Goal: Task Accomplishment & Management: Use online tool/utility

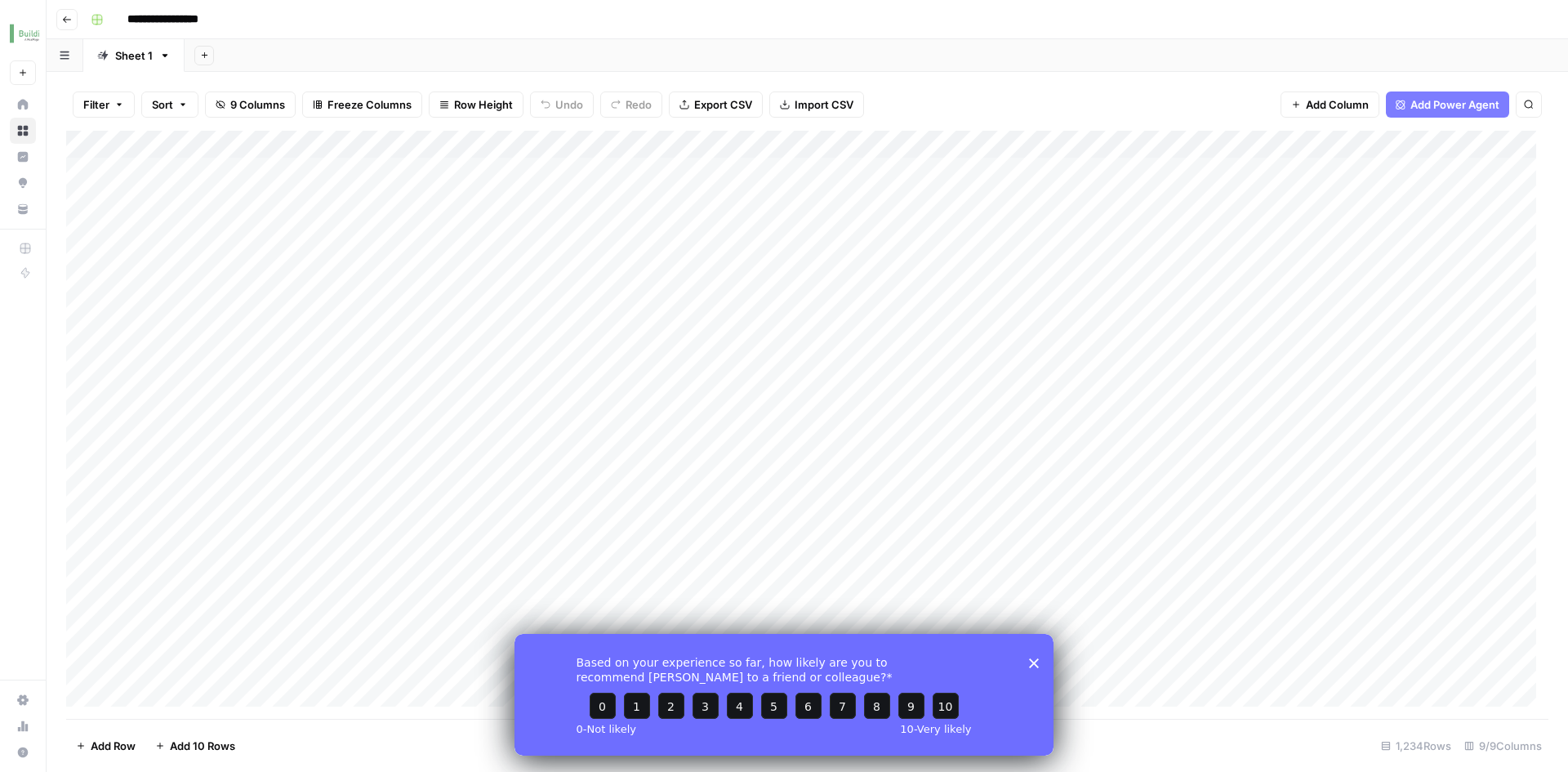
click at [456, 81] on div "Filter Sort 9 Columns Freeze Columns Row Height Undo Redo Export CSV Import CSV…" at bounding box center [807, 104] width 1482 height 52
drag, startPoint x: 275, startPoint y: 713, endPoint x: 376, endPoint y: 15, distance: 705.3
click at [1041, 143] on div "Add Column" at bounding box center [807, 425] width 1482 height 588
click at [1060, 292] on button "Sort Descending" at bounding box center [1082, 281] width 180 height 23
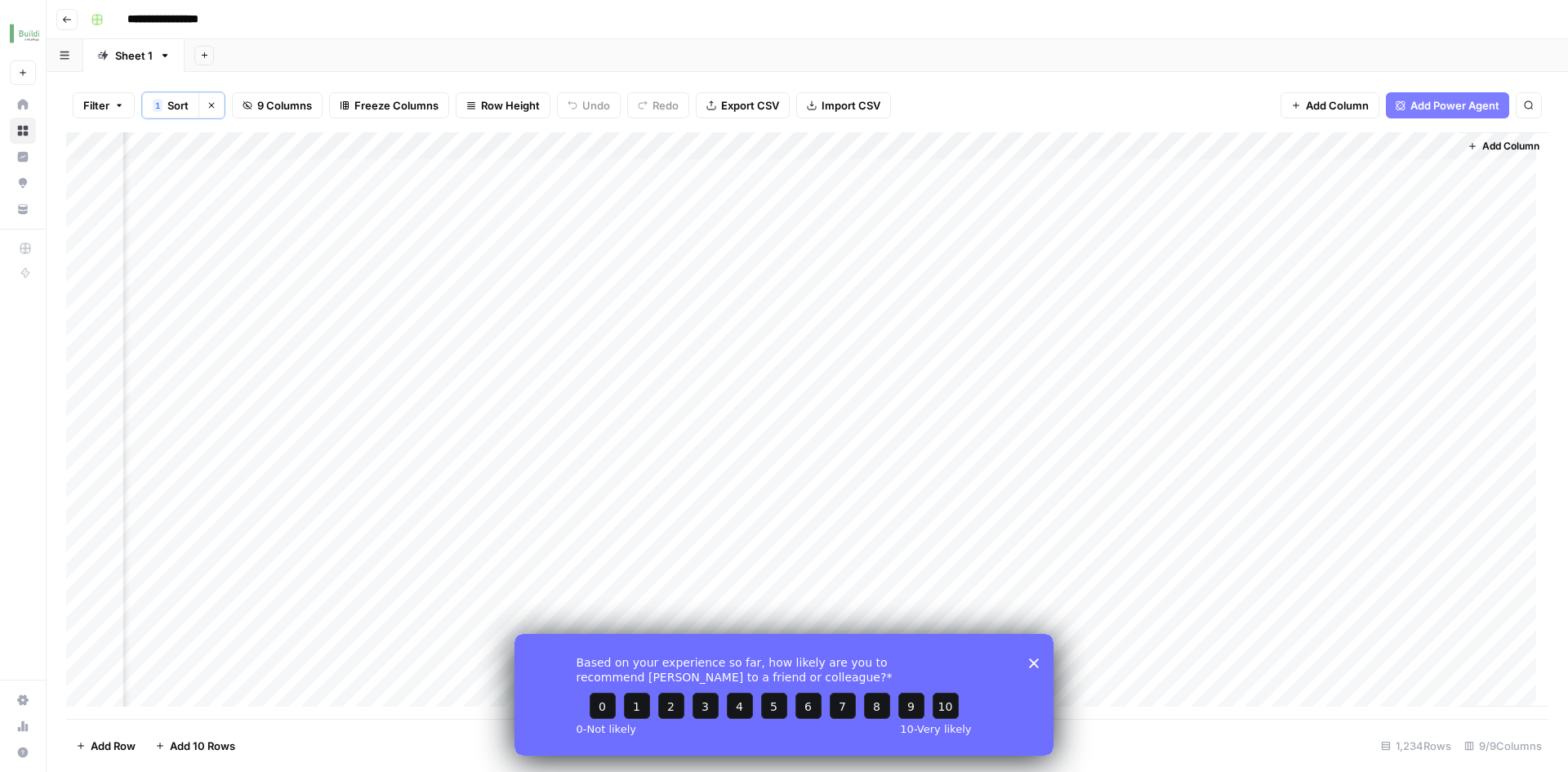
click at [1033, 665] on icon "Close survey" at bounding box center [1034, 663] width 10 height 10
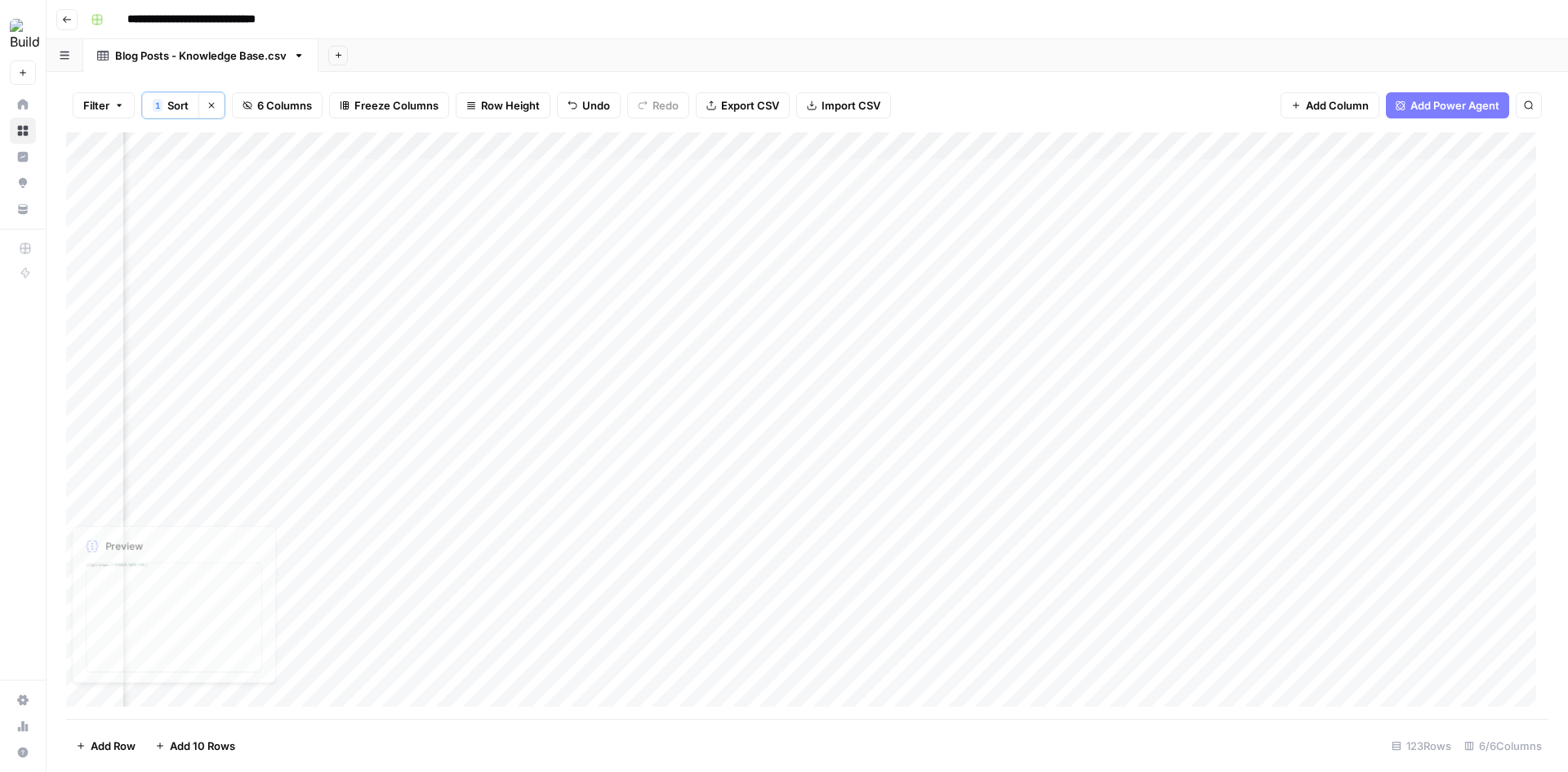
scroll to position [0, 209]
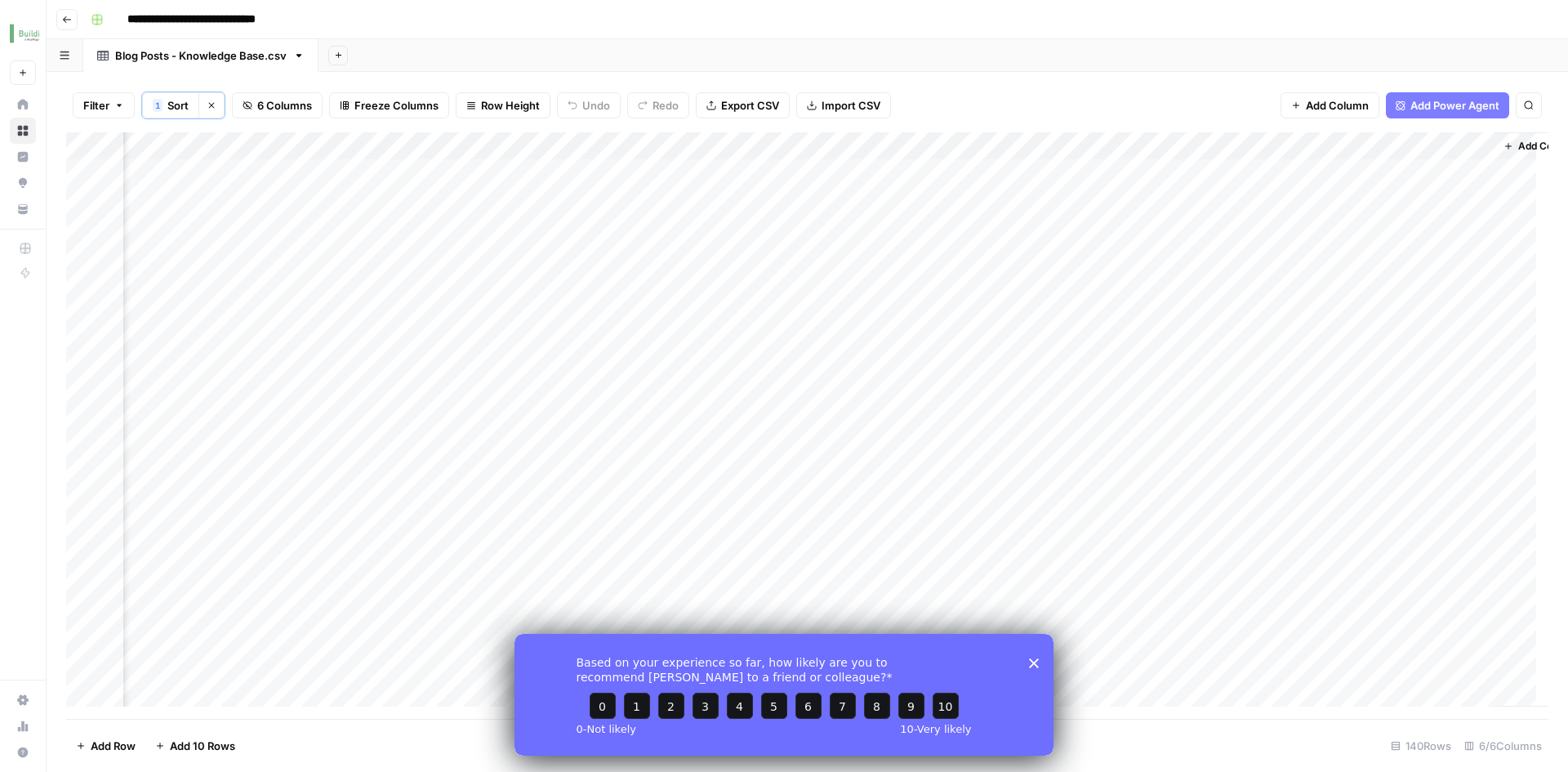
scroll to position [0, 209]
click at [1351, 145] on div "Add Column" at bounding box center [807, 425] width 1482 height 587
click at [1384, 269] on button "Sort Ascending" at bounding box center [1395, 260] width 180 height 23
click at [1372, 149] on div "Add Column" at bounding box center [807, 425] width 1482 height 587
click at [1364, 282] on span "Sort Descending" at bounding box center [1401, 284] width 143 height 16
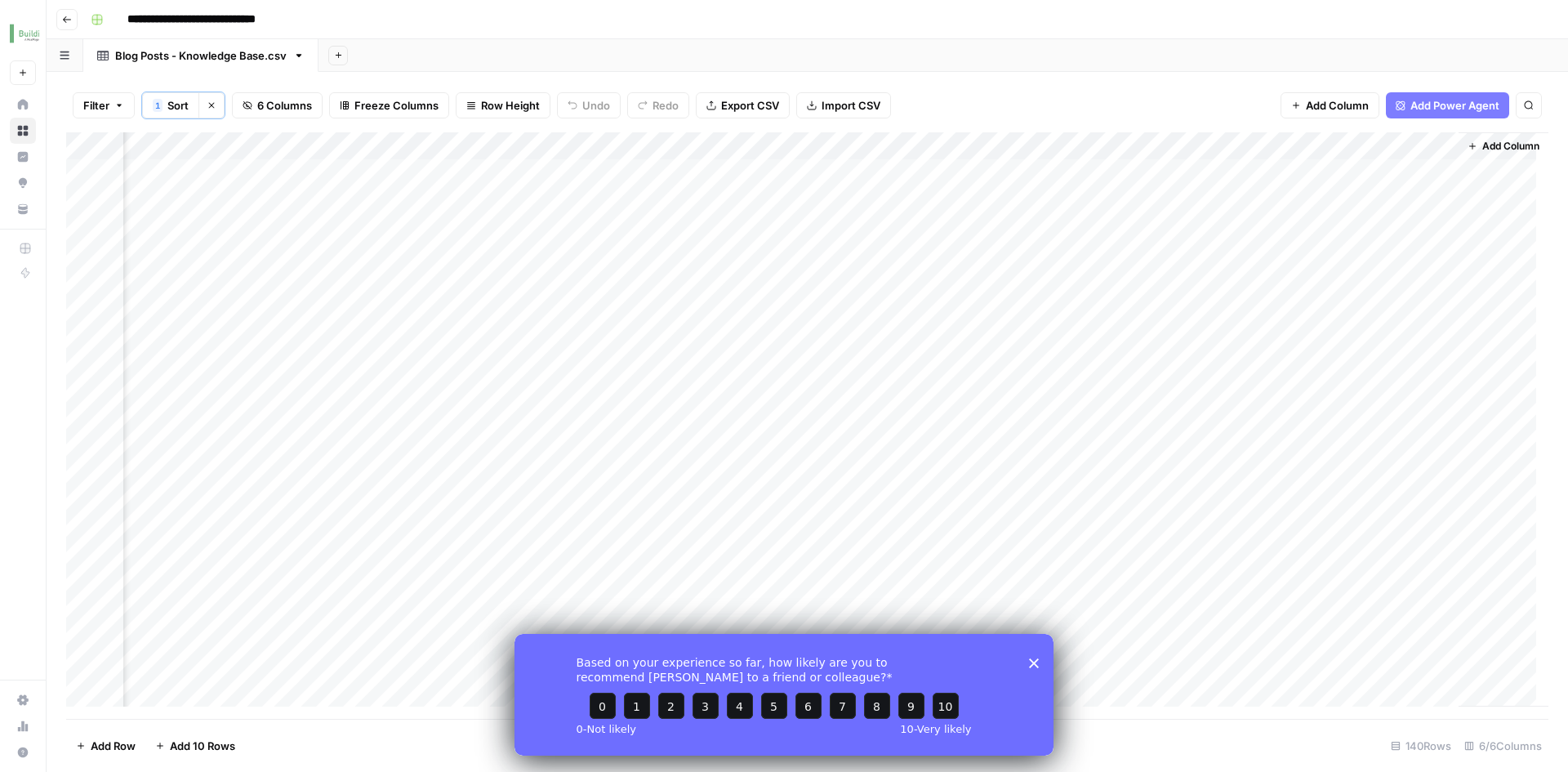
click at [1482, 173] on div "Add Column" at bounding box center [1503, 419] width 90 height 574
click at [1034, 668] on div "Based on your experience so far, how likely are you to recommend AirOps to a fr…" at bounding box center [784, 695] width 539 height 122
click at [1034, 664] on polygon "Close survey" at bounding box center [1034, 663] width 10 height 10
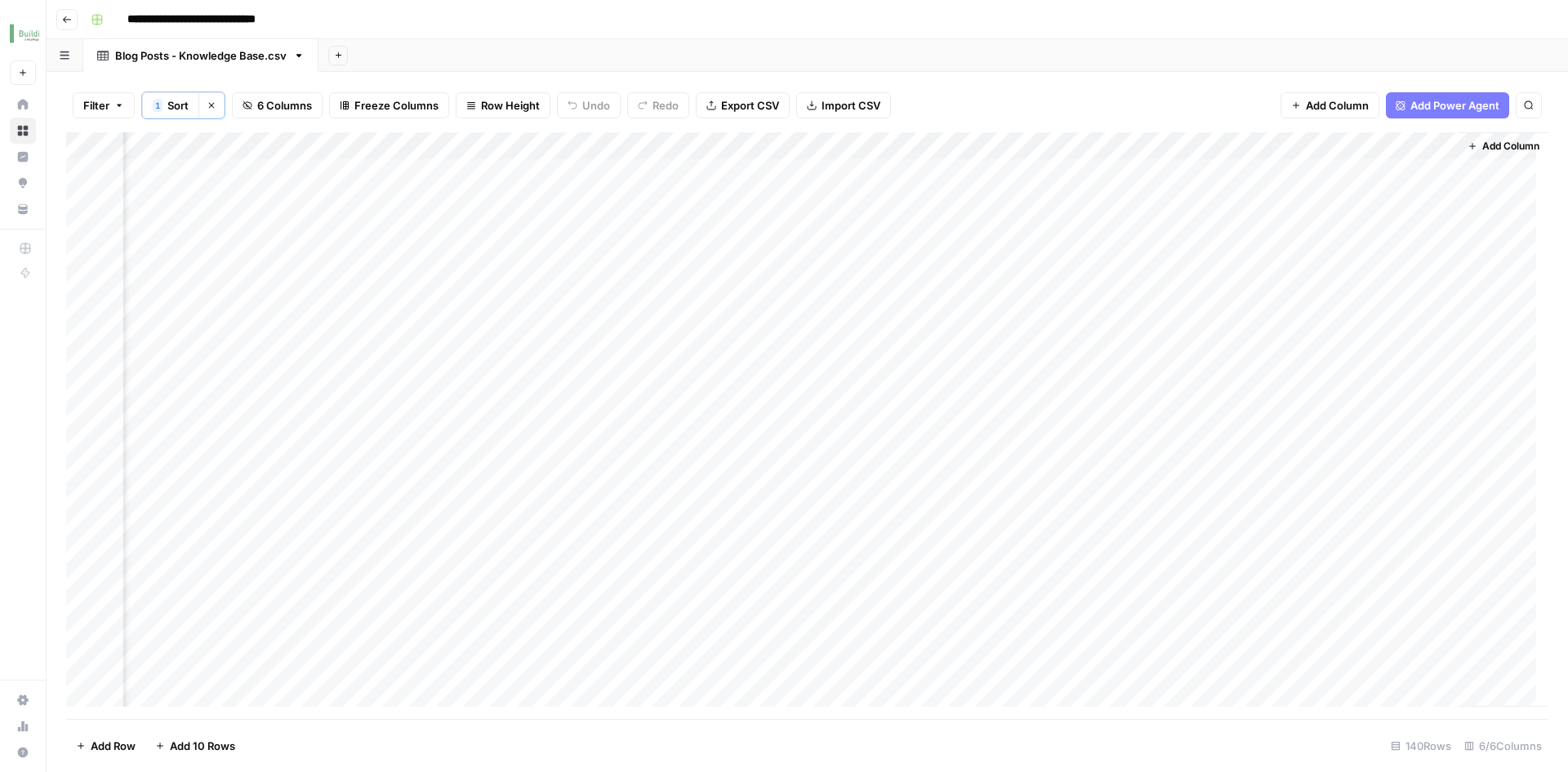
click at [1200, 174] on div "Add Column" at bounding box center [807, 425] width 1482 height 587
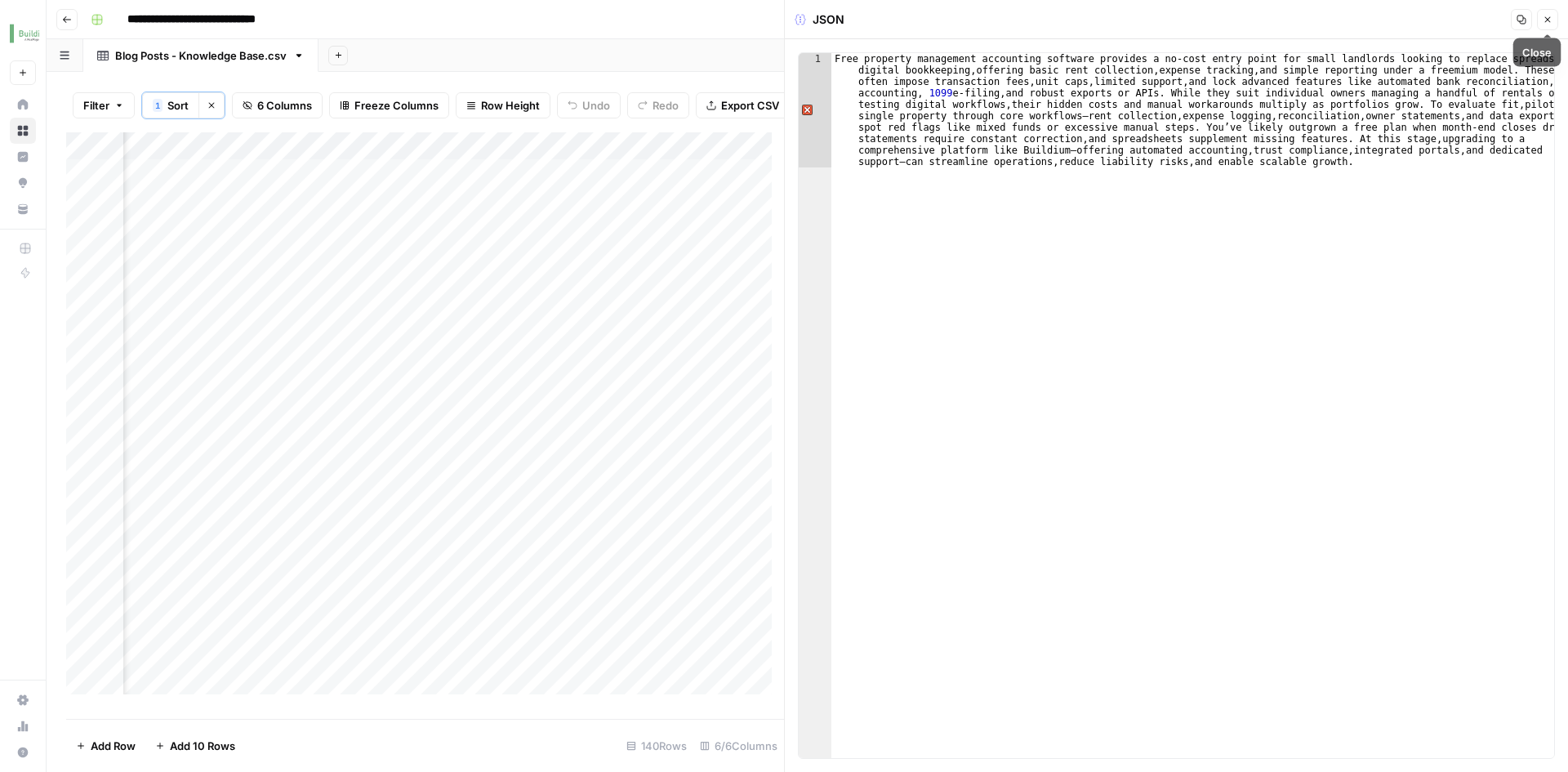
click at [1542, 22] on button "Close" at bounding box center [1547, 19] width 21 height 21
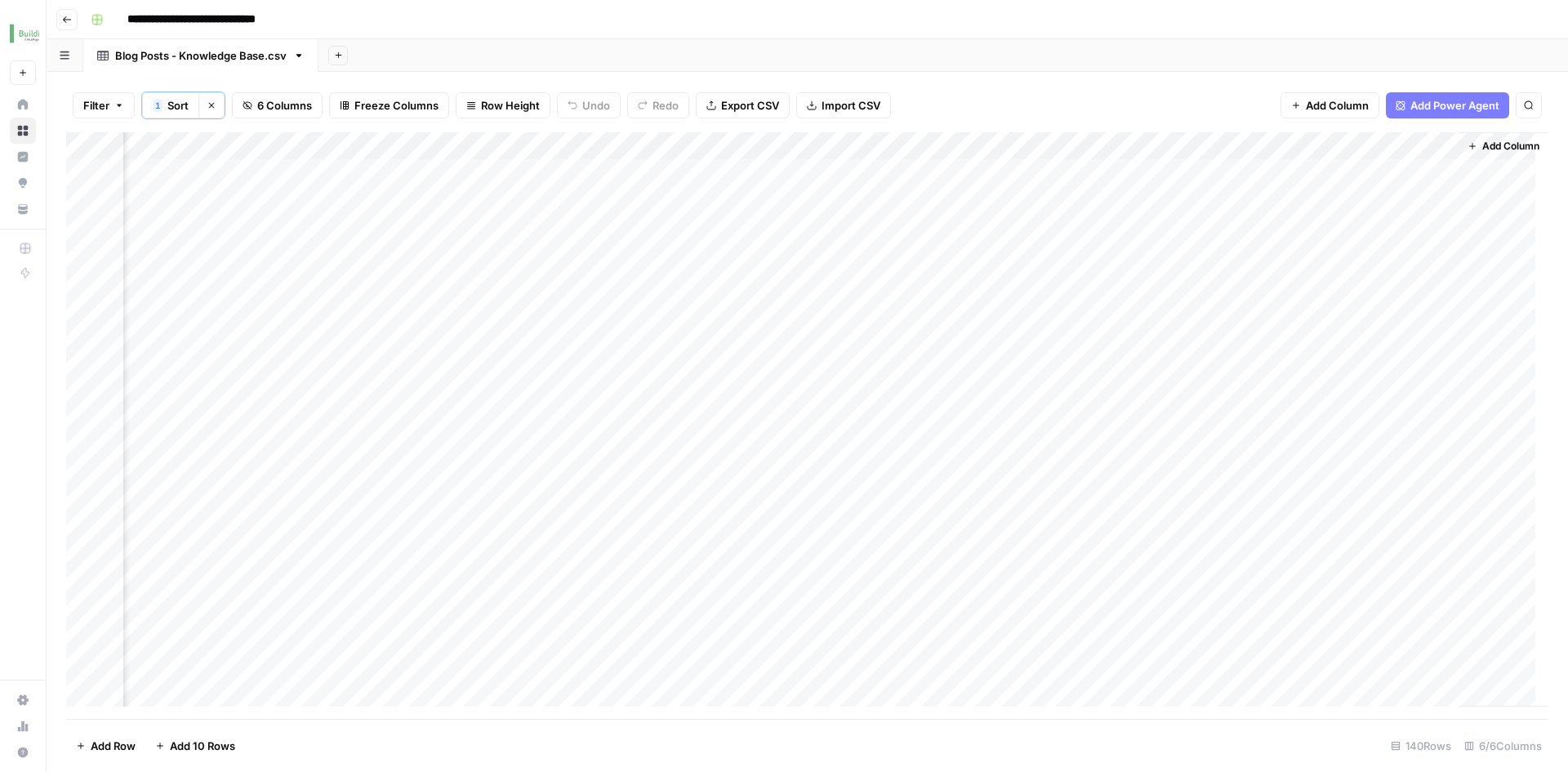
scroll to position [0, 189]
click at [1107, 173] on div "Add Column" at bounding box center [807, 425] width 1482 height 587
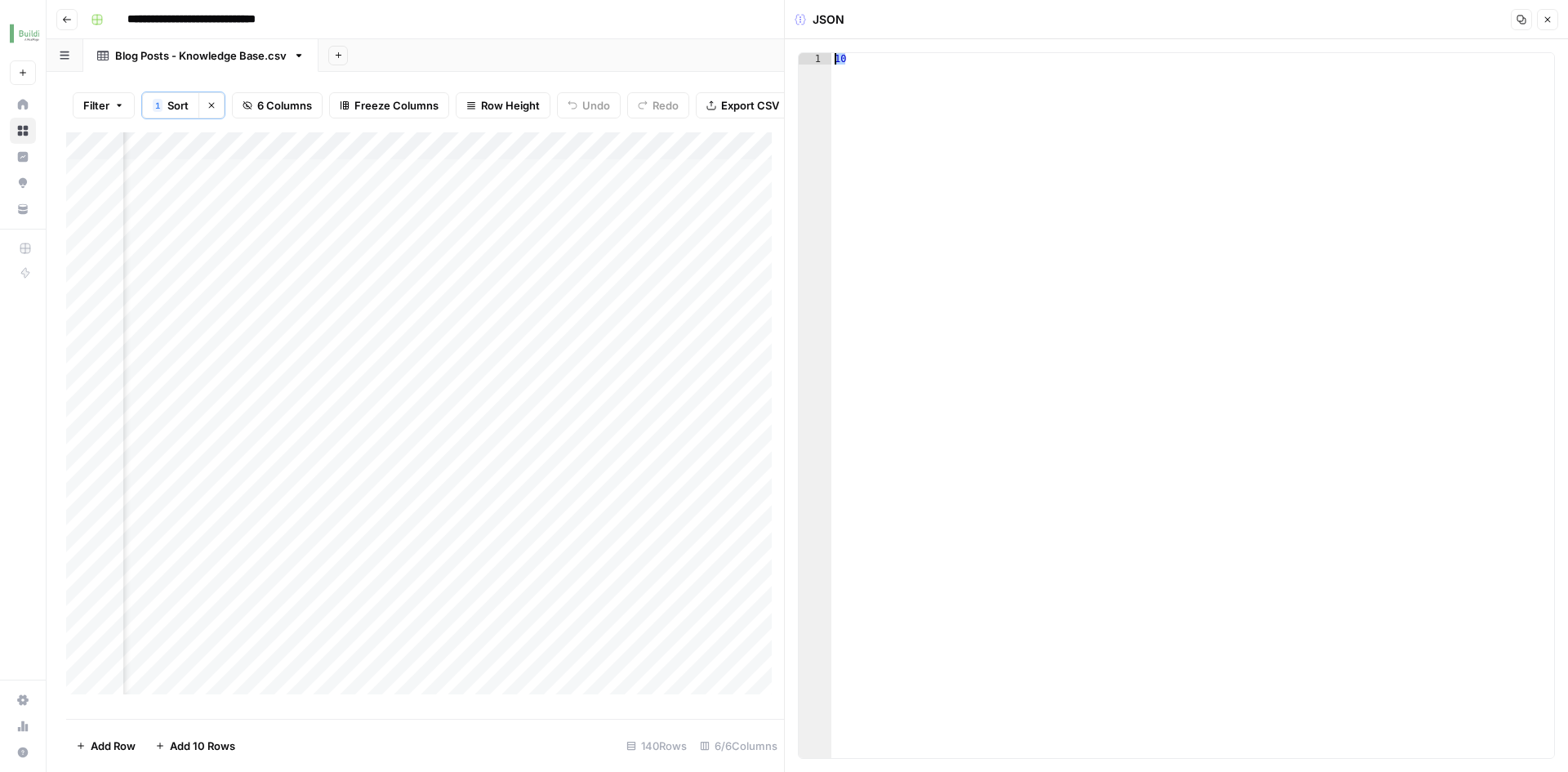
drag, startPoint x: 849, startPoint y: 58, endPoint x: 824, endPoint y: 55, distance: 25.2
click at [824, 56] on div "** 1 10 XXXXXXXXXXXXXXXXXXXXXXXXXXXXXXXXXXXXXXXXXXXXXXXXXXXXXXXXXXXXXXXXXXXXXXX…" at bounding box center [1177, 405] width 757 height 706
type textarea "**"
click at [726, 56] on div "Add Sheet" at bounding box center [943, 56] width 1249 height 33
click at [1548, 25] on button "Close" at bounding box center [1547, 19] width 21 height 21
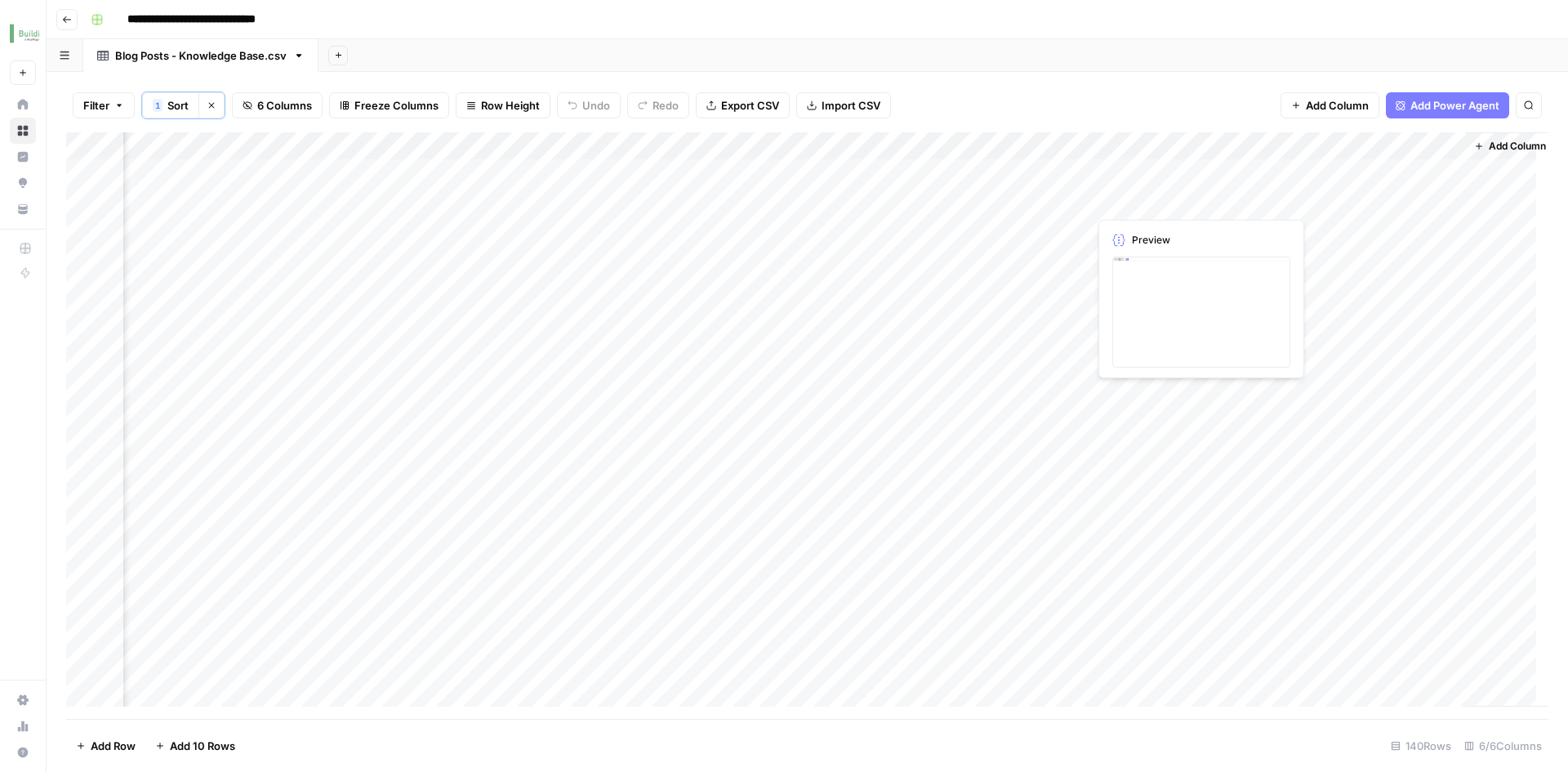
click at [1118, 200] on div "Add Column" at bounding box center [807, 425] width 1482 height 587
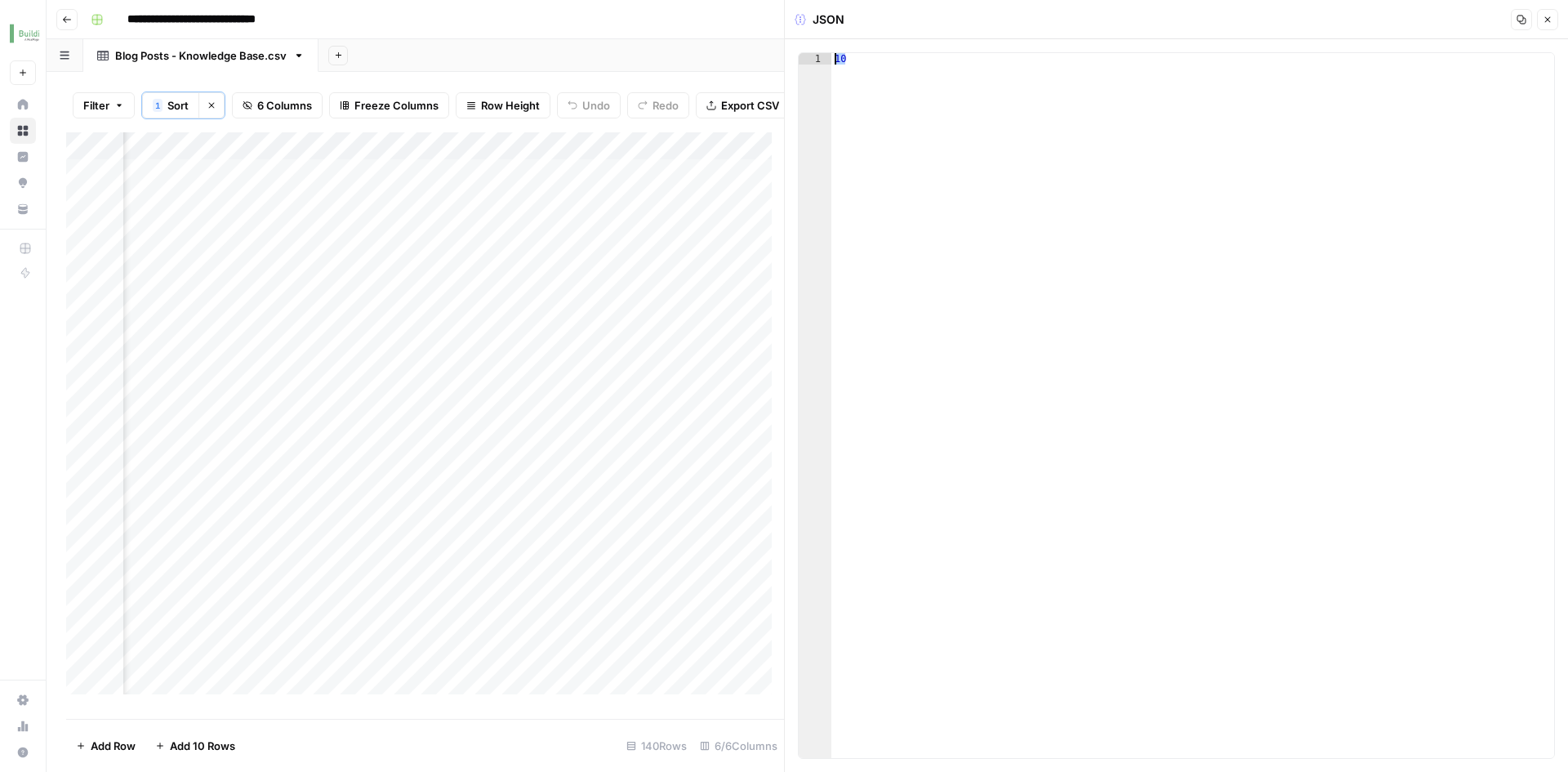
drag, startPoint x: 857, startPoint y: 68, endPoint x: 824, endPoint y: 61, distance: 33.7
click at [824, 61] on div "** 1 10 XXXXXXXXXXXXXXXXXXXXXXXXXXXXXXXXXXXXXXXXXXXXXXXXXXXXXXXXXXXXXXXXXXXXXXX…" at bounding box center [1177, 405] width 757 height 706
type textarea "**"
click at [1552, 28] on button "Close" at bounding box center [1547, 19] width 21 height 21
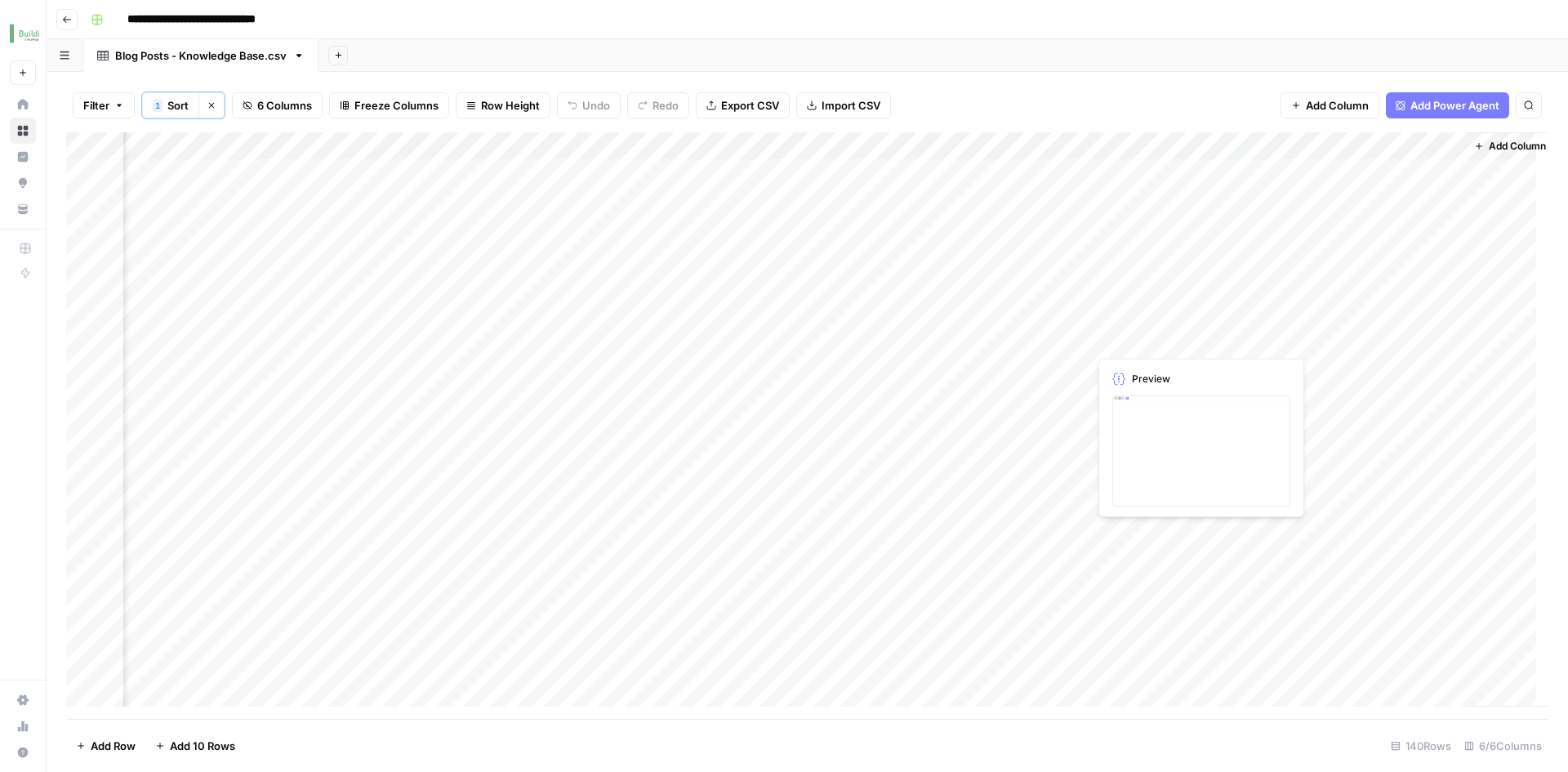
drag, startPoint x: 1173, startPoint y: 210, endPoint x: 1168, endPoint y: 348, distance: 138.1
click at [1168, 348] on div "Add Column" at bounding box center [807, 425] width 1482 height 587
click at [1500, 205] on div "Add Column" at bounding box center [1510, 419] width 90 height 574
